Goal: Find specific page/section: Find specific page/section

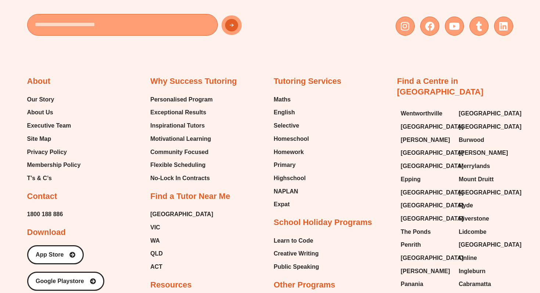
scroll to position [3591, 0]
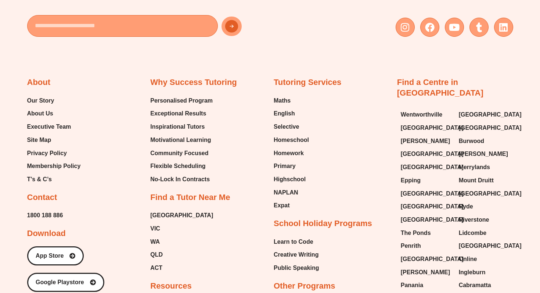
click at [45, 192] on h2 "Contact" at bounding box center [42, 197] width 30 height 11
click at [42, 210] on span "1800 188 886" at bounding box center [45, 215] width 36 height 11
click at [45, 95] on span "Our Story" at bounding box center [40, 100] width 27 height 11
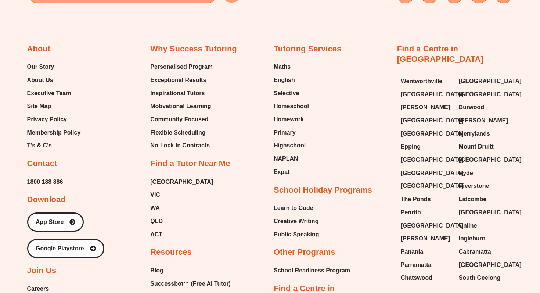
scroll to position [2980, 0]
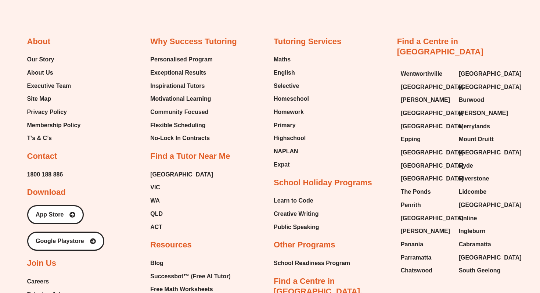
click at [411, 37] on link "Find a Centre in [GEOGRAPHIC_DATA]" at bounding box center [440, 47] width 86 height 20
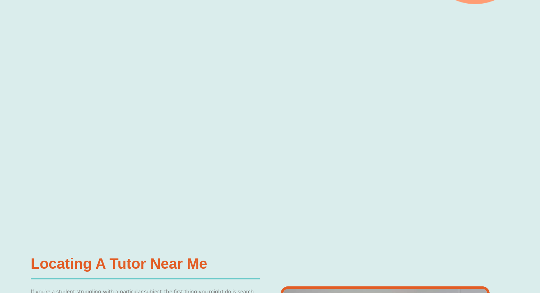
scroll to position [2808, 0]
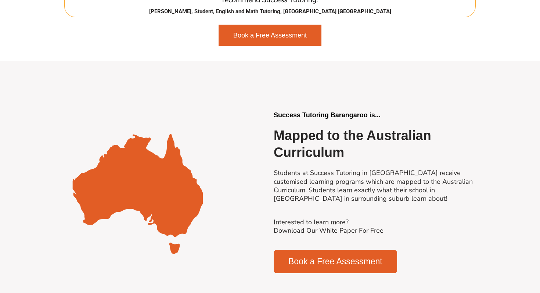
scroll to position [1533, 0]
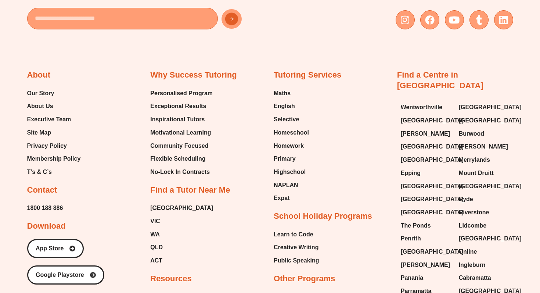
scroll to position [3606, 0]
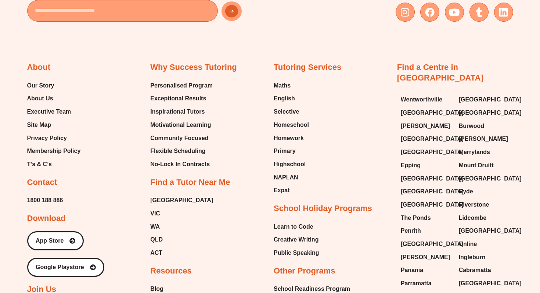
click at [426, 63] on link "Find a Centre in [GEOGRAPHIC_DATA]" at bounding box center [440, 73] width 86 height 20
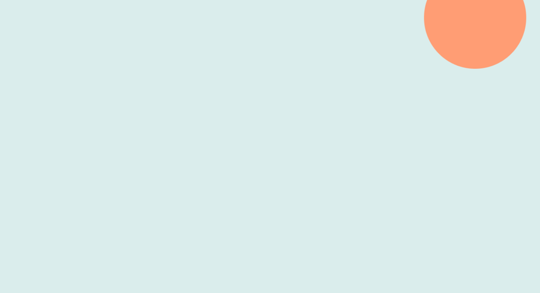
scroll to position [189, 0]
